Goal: Task Accomplishment & Management: Manage account settings

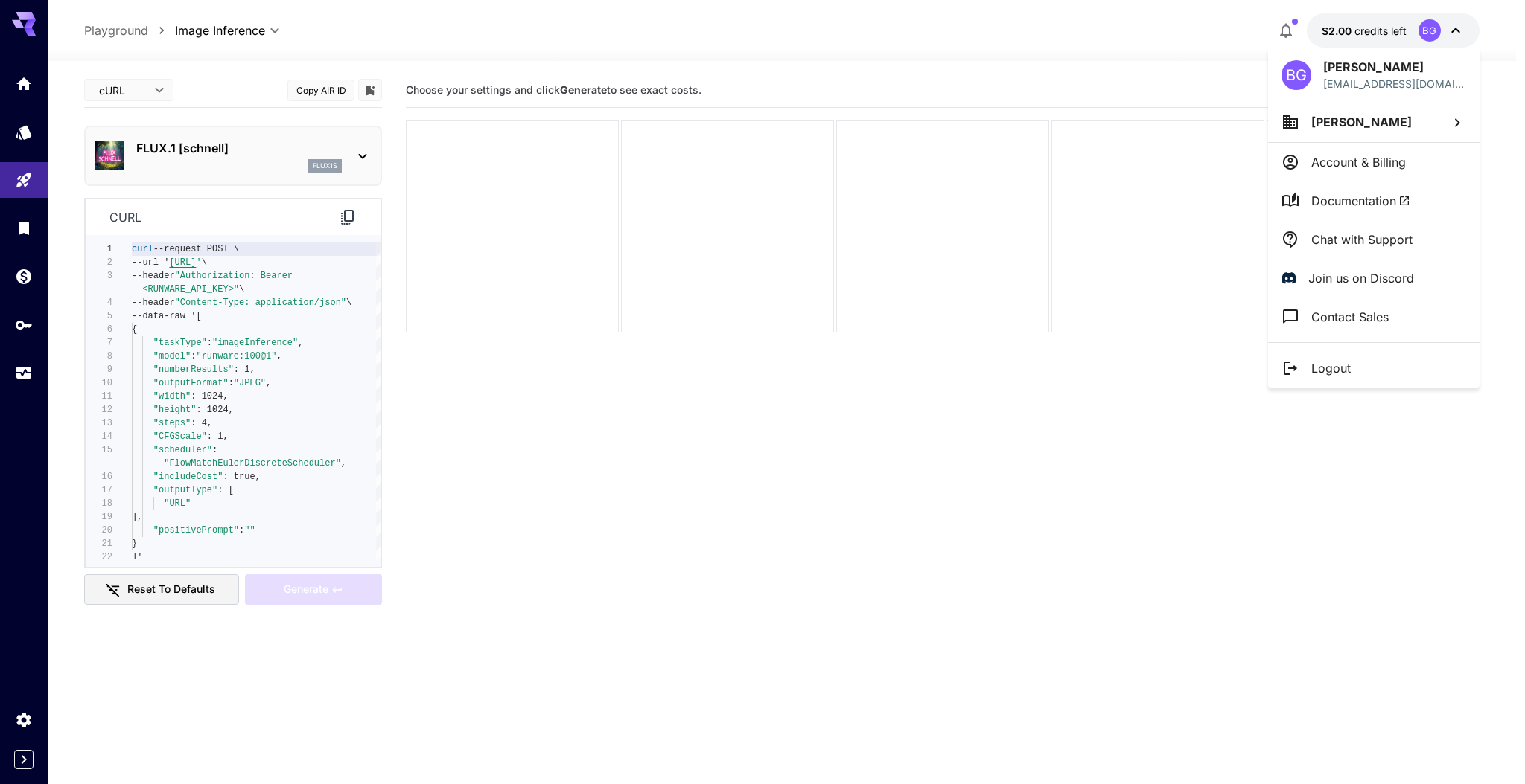
click at [1362, 125] on span "[PERSON_NAME]" at bounding box center [1361, 122] width 100 height 15
click at [1176, 184] on div "[PERSON_NAME]" at bounding box center [1175, 184] width 160 height 18
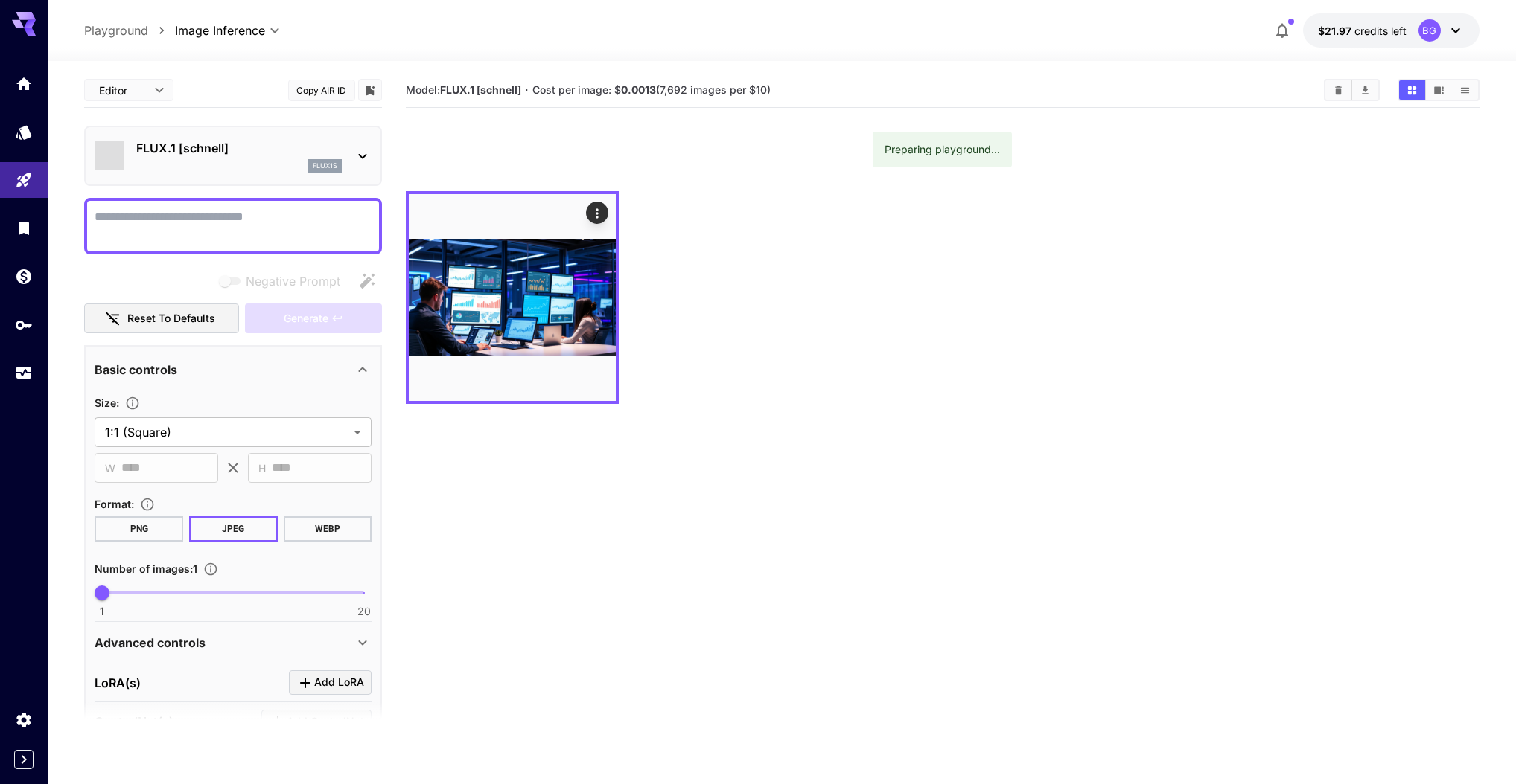
click at [1408, 30] on button "$21.97 credits left BG" at bounding box center [1391, 30] width 177 height 35
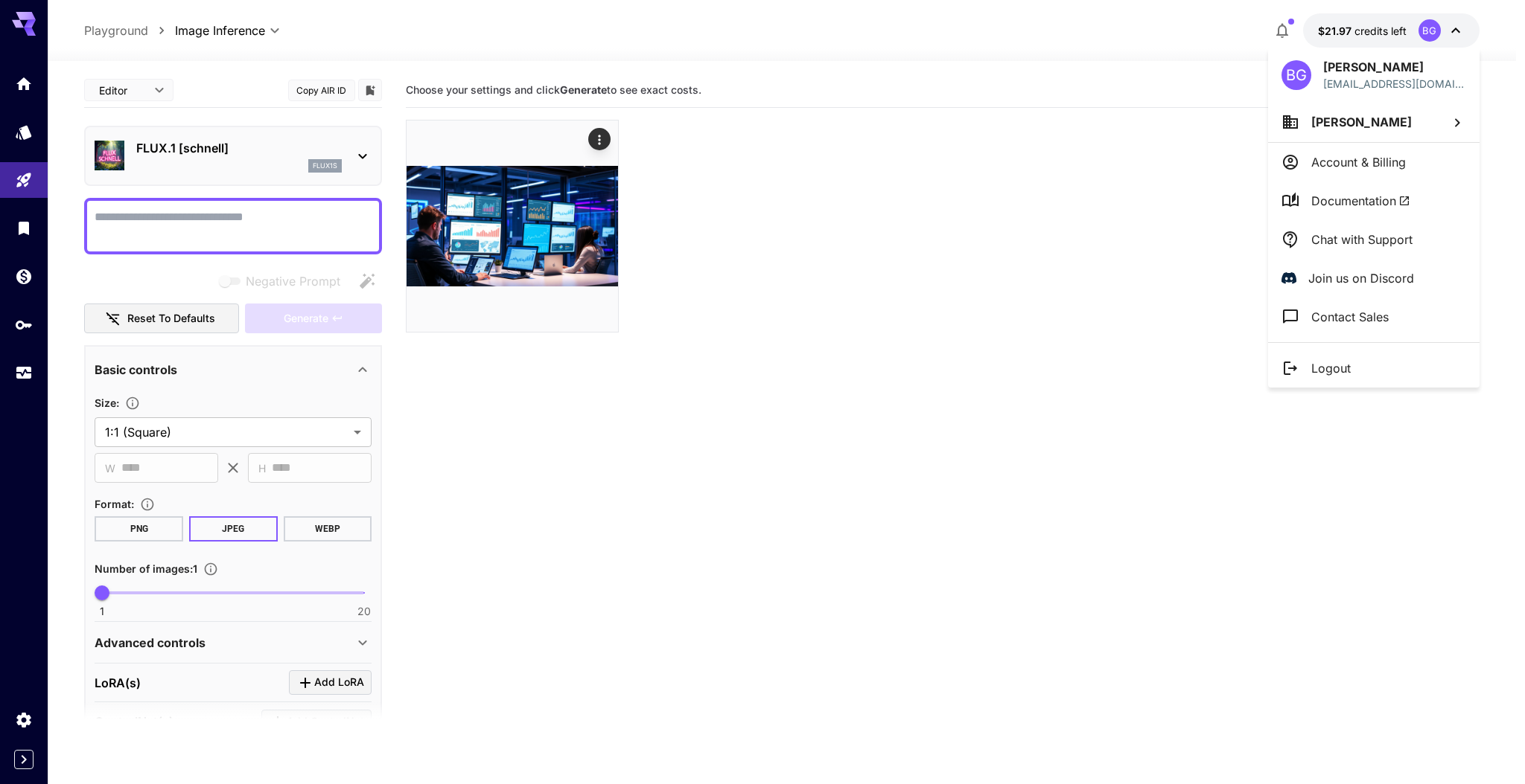
click at [1361, 168] on p "Account & Billing" at bounding box center [1358, 162] width 95 height 18
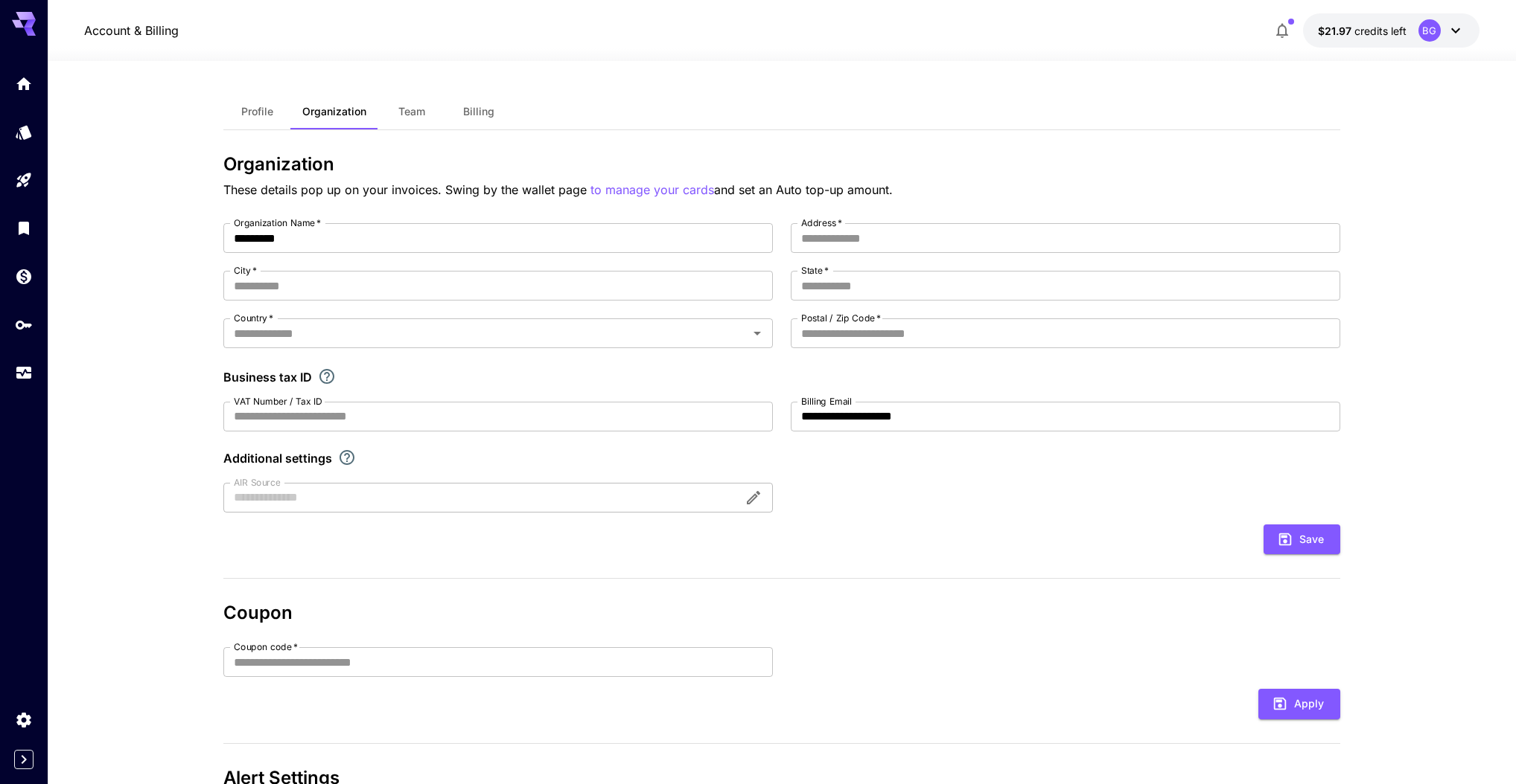
click at [473, 107] on span "Billing" at bounding box center [478, 111] width 31 height 13
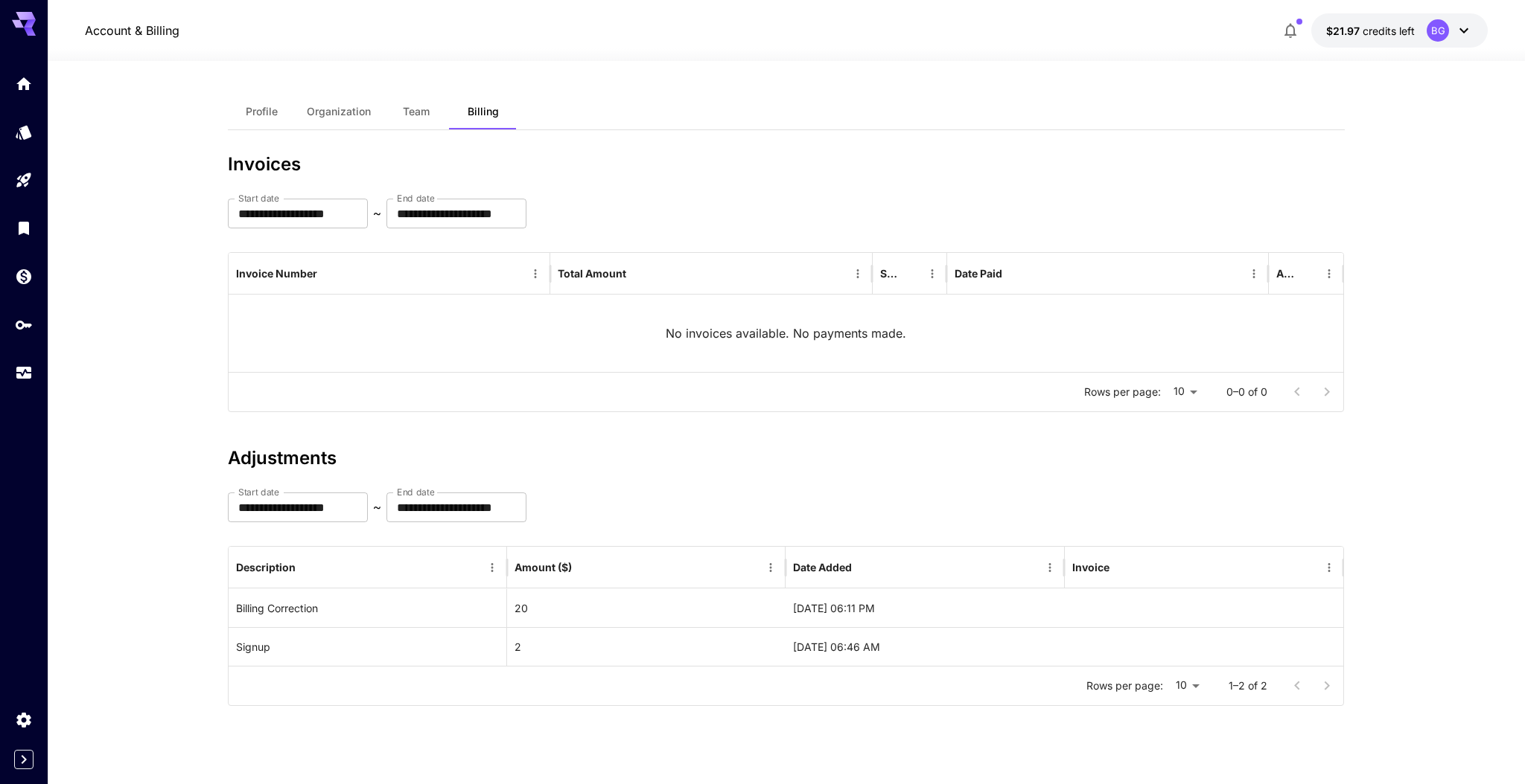
click at [817, 470] on div "**********" at bounding box center [786, 576] width 1117 height 258
